Goal: Task Accomplishment & Management: Use online tool/utility

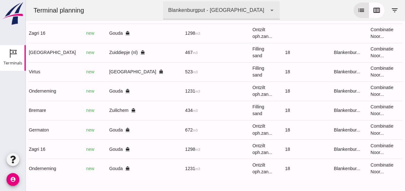
scroll to position [0, 168]
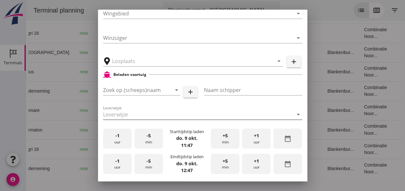
type input "[GEOGRAPHIC_DATA], [GEOGRAPHIC_DATA]"
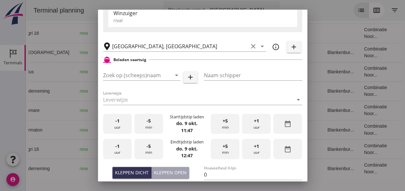
type input "Virtus"
type input "[PERSON_NAME]"
type input "523"
type input "Ophoogzand (6120)"
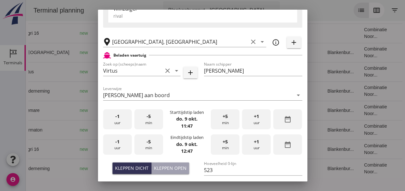
click at [120, 122] on div "-1 uur" at bounding box center [117, 120] width 29 height 20
click at [229, 122] on div "+5 min" at bounding box center [225, 120] width 29 height 20
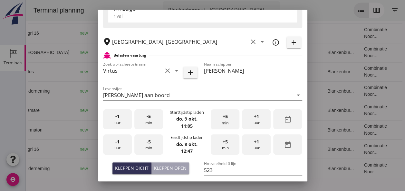
click at [229, 122] on div "+5 min" at bounding box center [225, 120] width 29 height 20
click at [116, 144] on span "-1" at bounding box center [117, 142] width 4 height 7
click at [144, 141] on div "-5 min" at bounding box center [148, 145] width 29 height 20
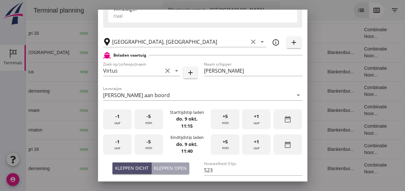
click at [132, 167] on div "Kleppen dicht" at bounding box center [132, 168] width 34 height 7
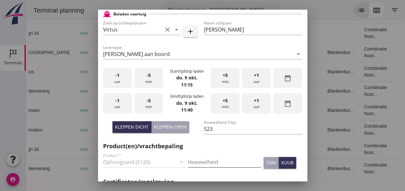
scroll to position [190, 0]
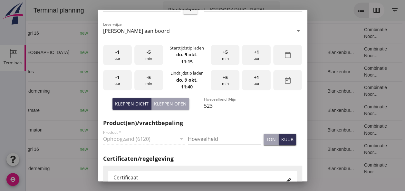
drag, startPoint x: 190, startPoint y: 138, endPoint x: 222, endPoint y: 152, distance: 34.8
click at [192, 138] on input "Hoeveelheid" at bounding box center [224, 139] width 73 height 10
type input "523"
click at [286, 143] on div "kuub" at bounding box center [287, 139] width 12 height 7
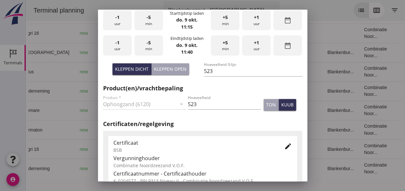
scroll to position [254, 0]
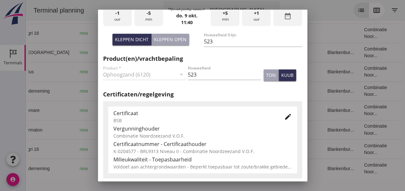
click at [284, 117] on icon "edit" at bounding box center [288, 117] width 8 height 8
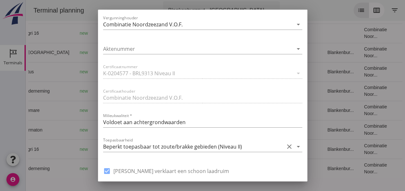
scroll to position [415, 0]
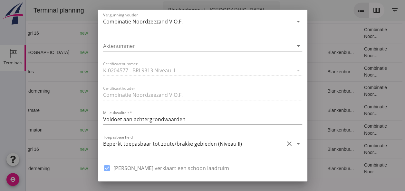
click at [295, 143] on icon "arrow_drop_down" at bounding box center [299, 144] width 8 height 8
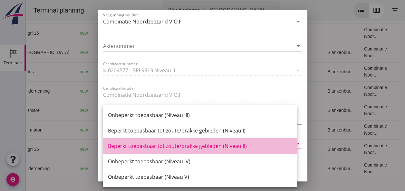
click at [238, 146] on div "Beperkt toepasbaar tot zoute/brakke gebieden (Niveau II)" at bounding box center [200, 146] width 184 height 8
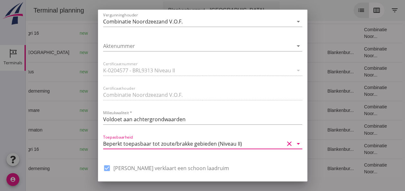
scroll to position [488, 0]
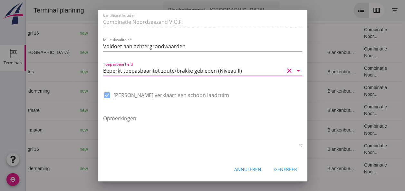
click at [280, 168] on div "Genereer" at bounding box center [285, 169] width 23 height 7
